Goal: Transaction & Acquisition: Purchase product/service

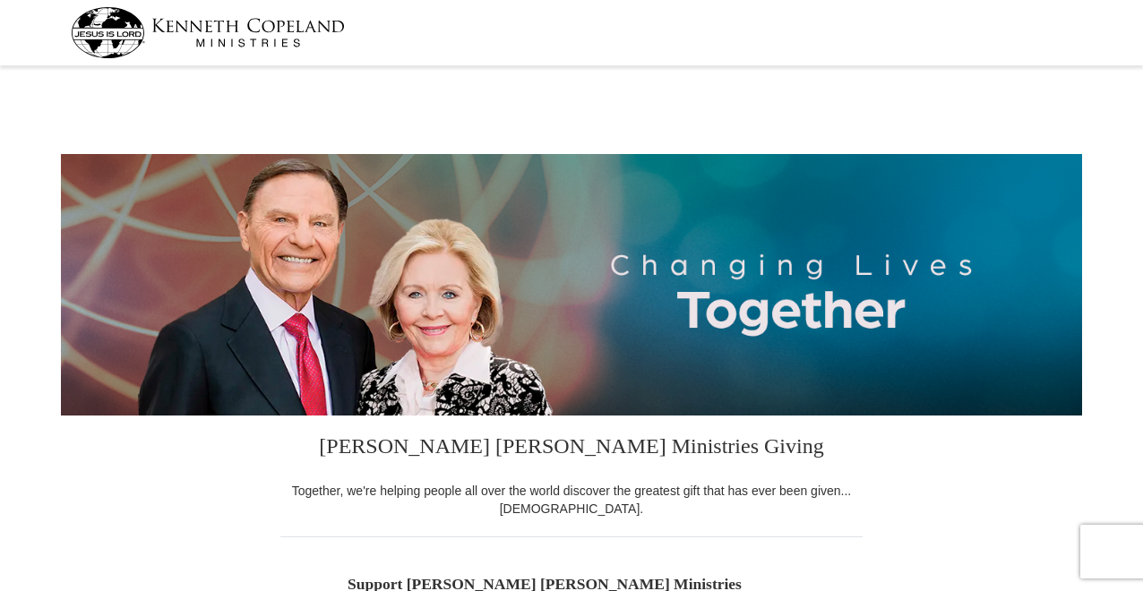
select select "GA"
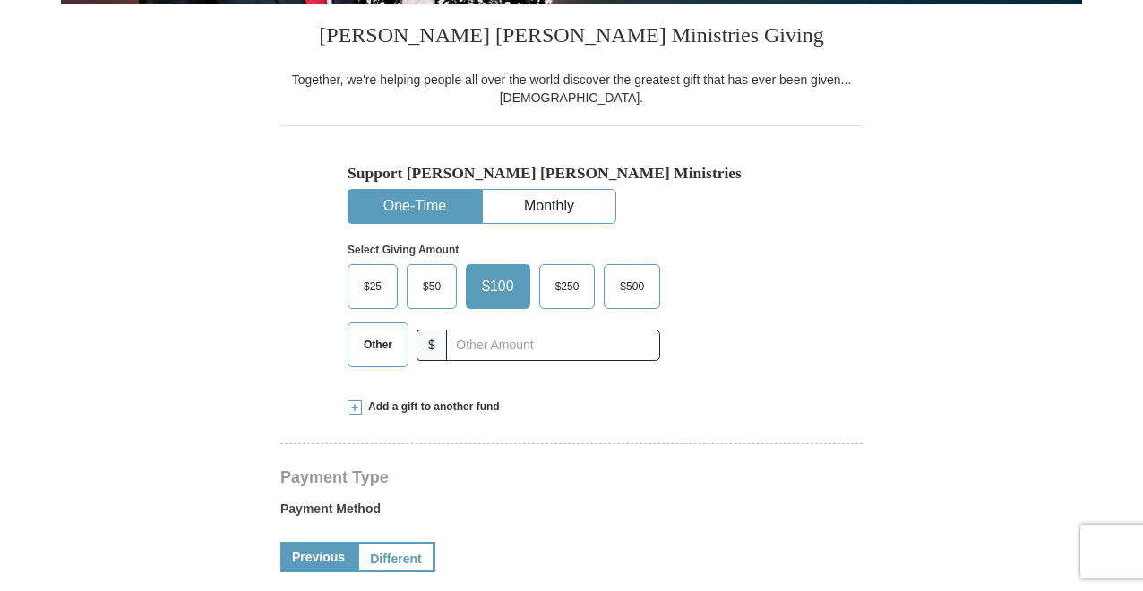
scroll to position [412, 0]
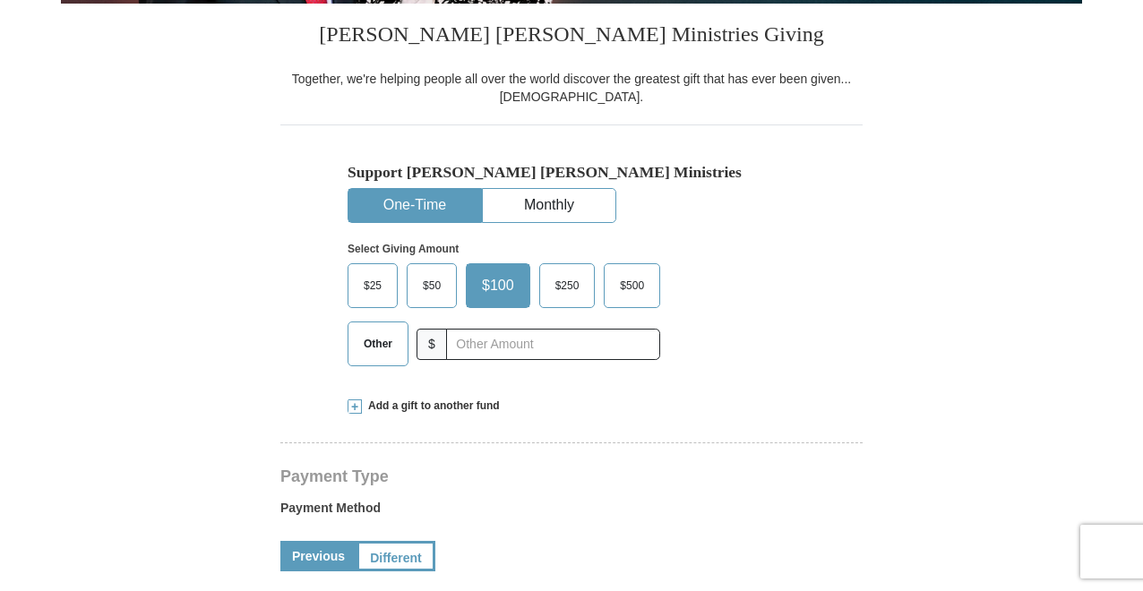
click at [376, 343] on span "Other" at bounding box center [378, 344] width 47 height 27
click at [0, 0] on input "Other" at bounding box center [0, 0] width 0 height 0
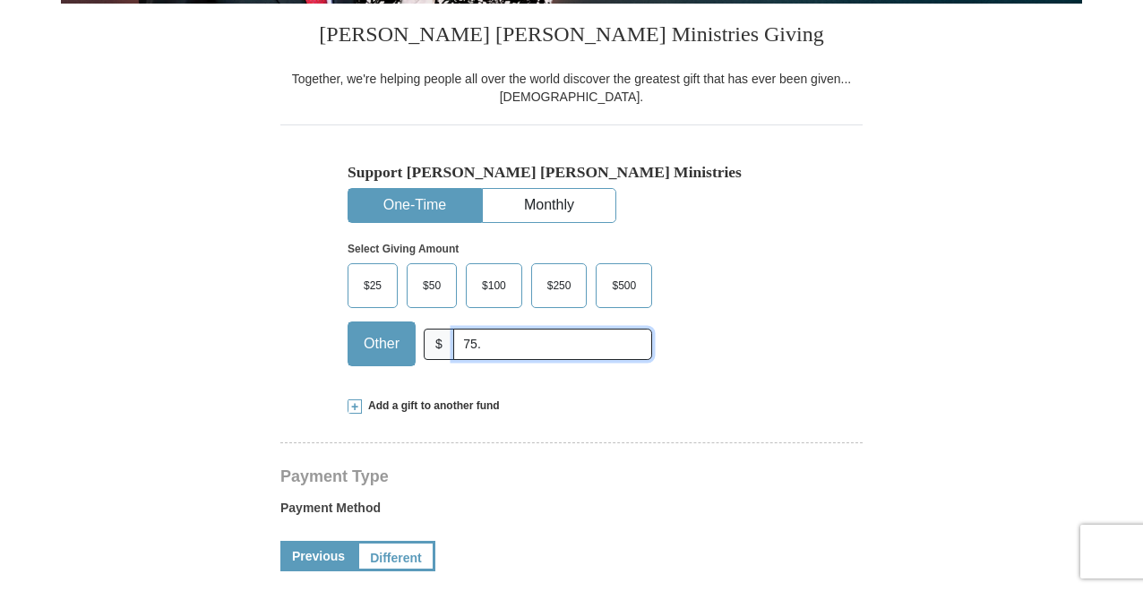
type input "75.00"
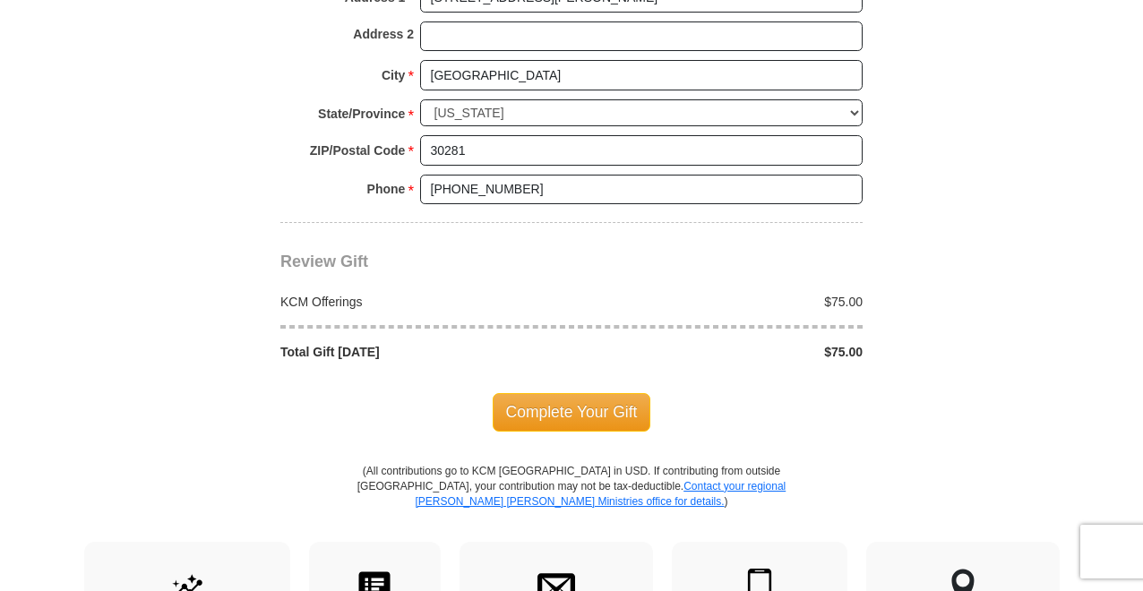
scroll to position [1475, 0]
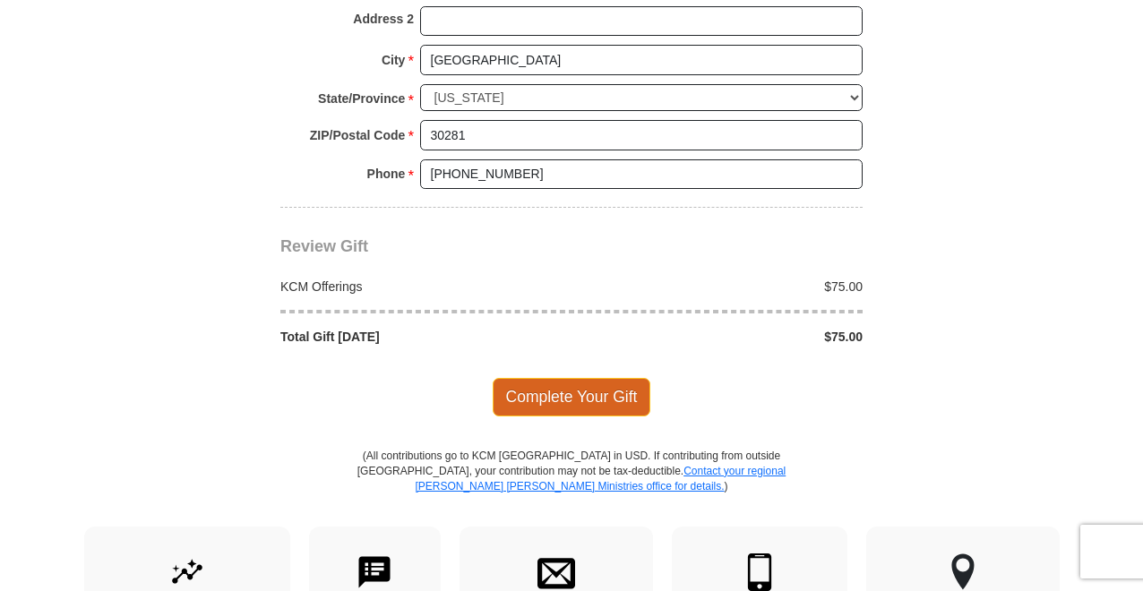
click at [596, 401] on span "Complete Your Gift" at bounding box center [572, 397] width 159 height 38
